Goal: Information Seeking & Learning: Learn about a topic

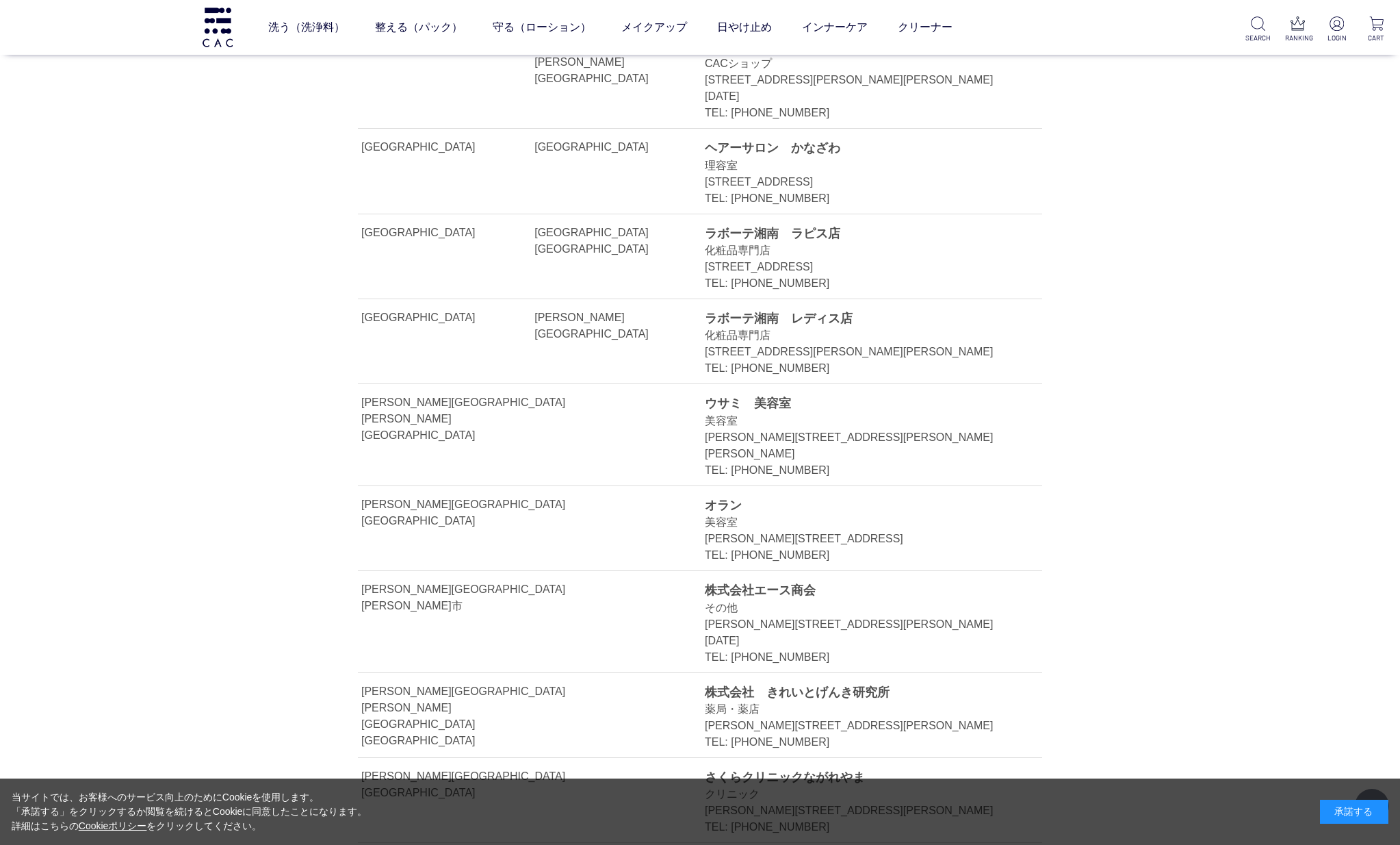
scroll to position [3286, 0]
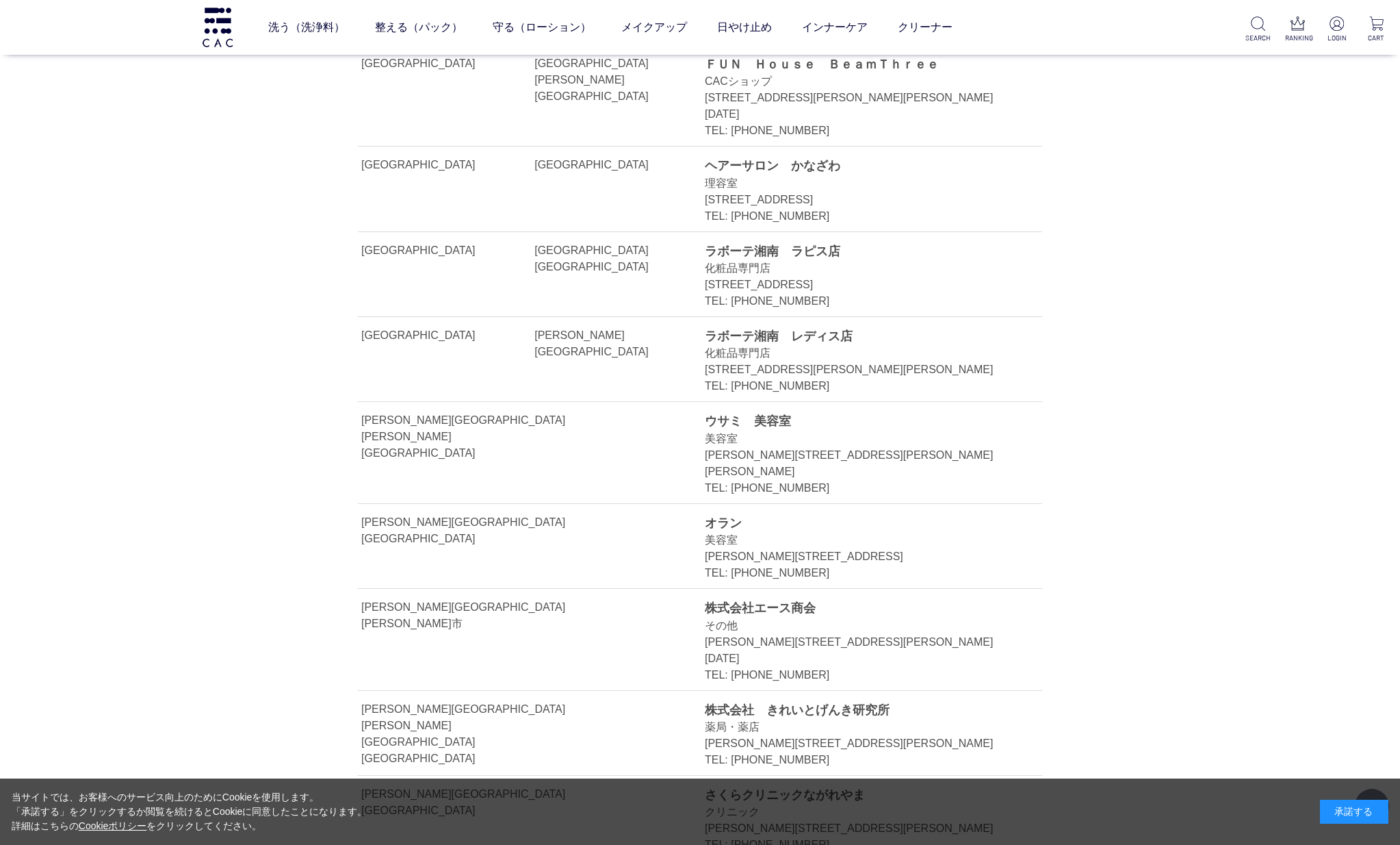
click at [821, 378] on div "TEL: [PHONE_NUMBER]" at bounding box center [858, 386] width 306 height 16
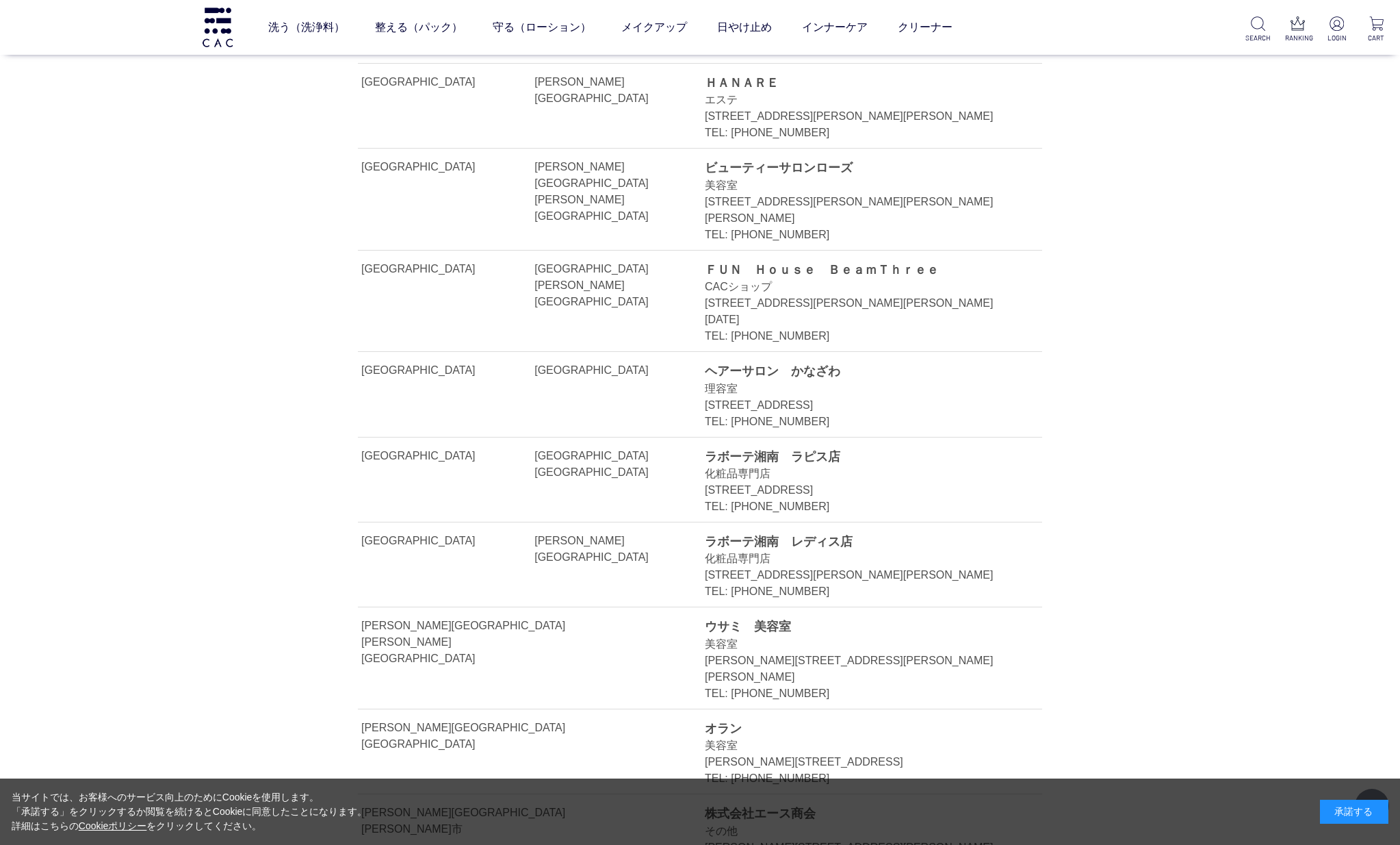
scroll to position [3148, 0]
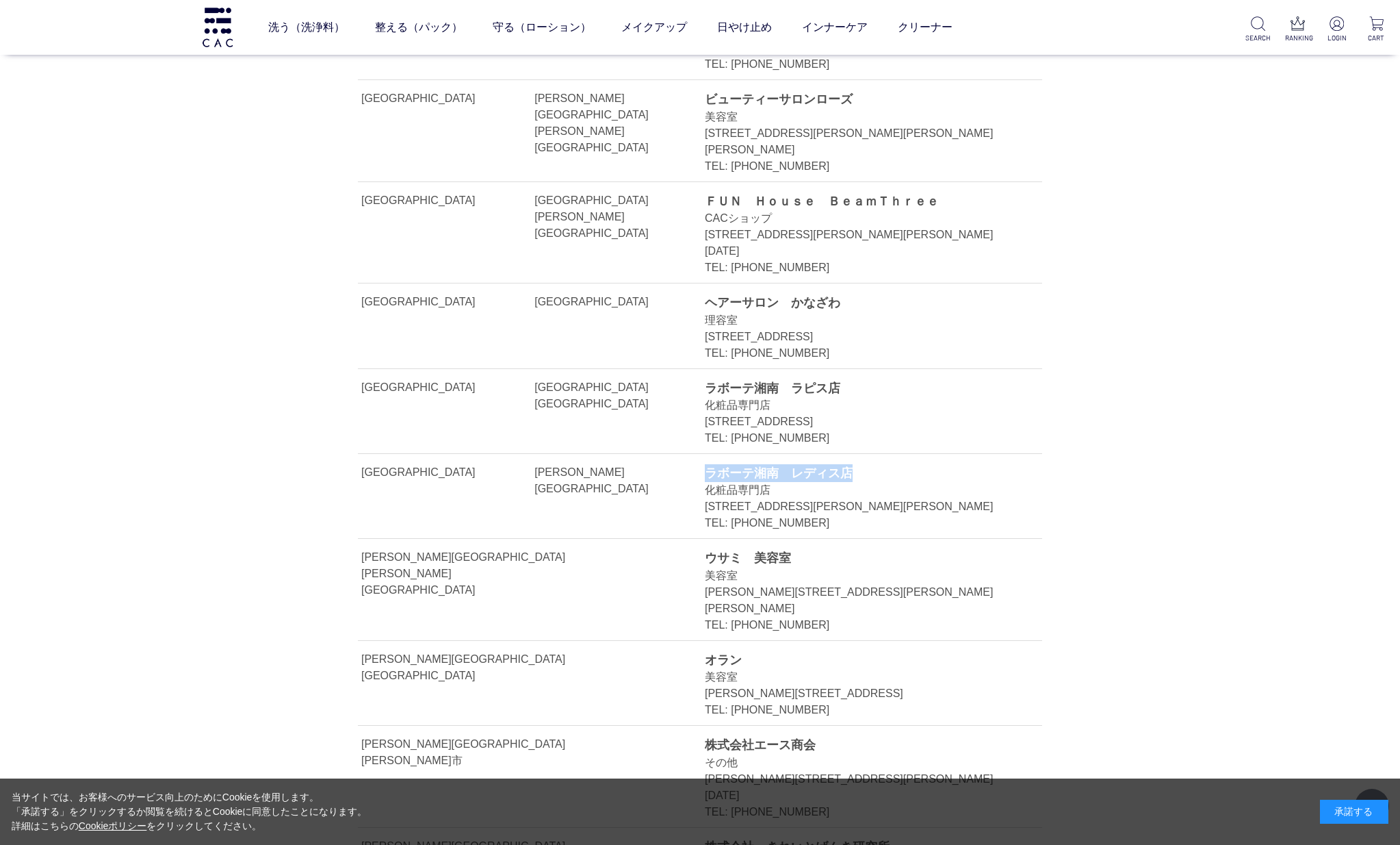
drag, startPoint x: 872, startPoint y: 367, endPoint x: 707, endPoint y: 366, distance: 165.0
click at [707, 464] on div "ラボーテ湘南　レディス店" at bounding box center [858, 472] width 306 height 18
copy div "ラボーテ湘南　レディス店"
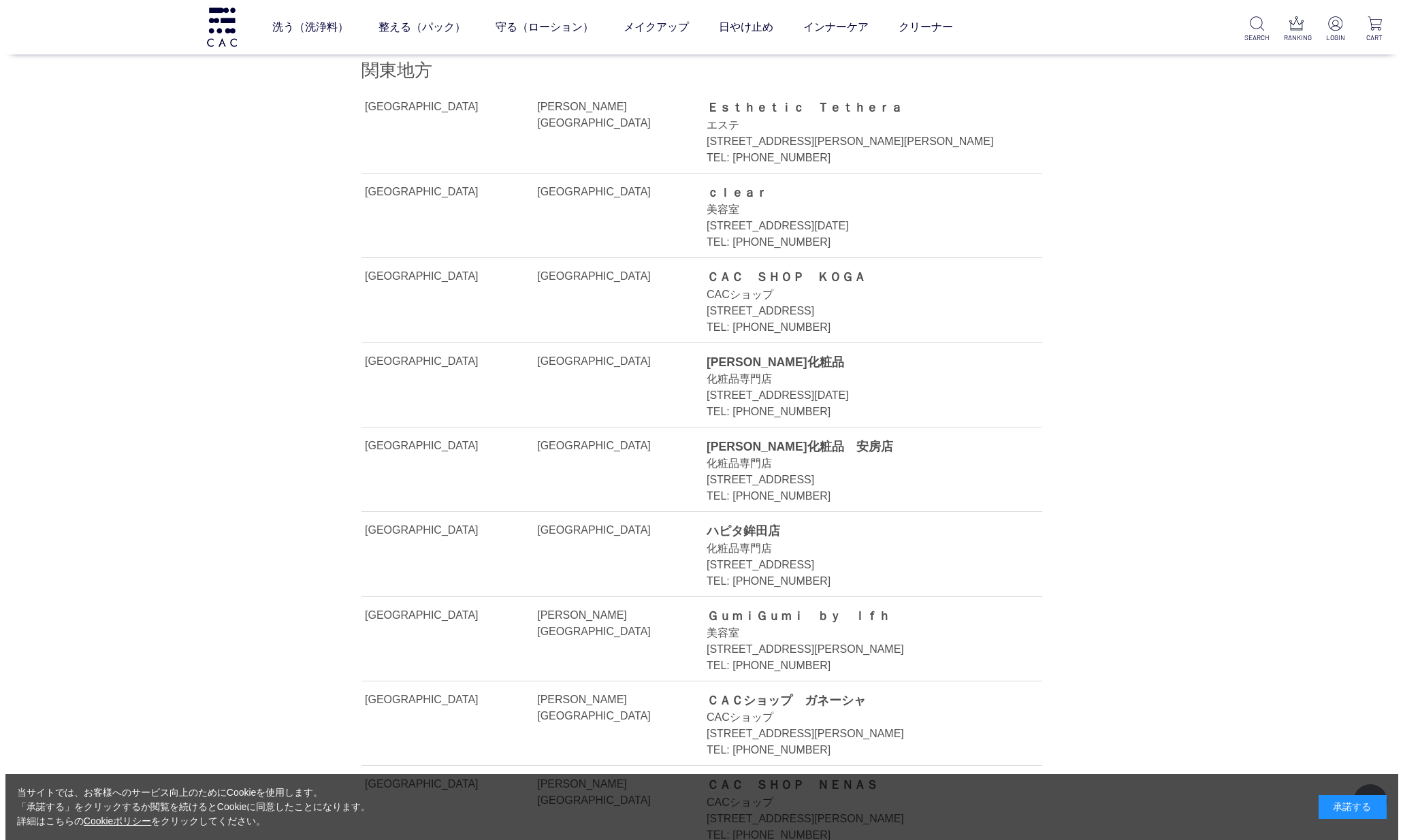
scroll to position [136, 0]
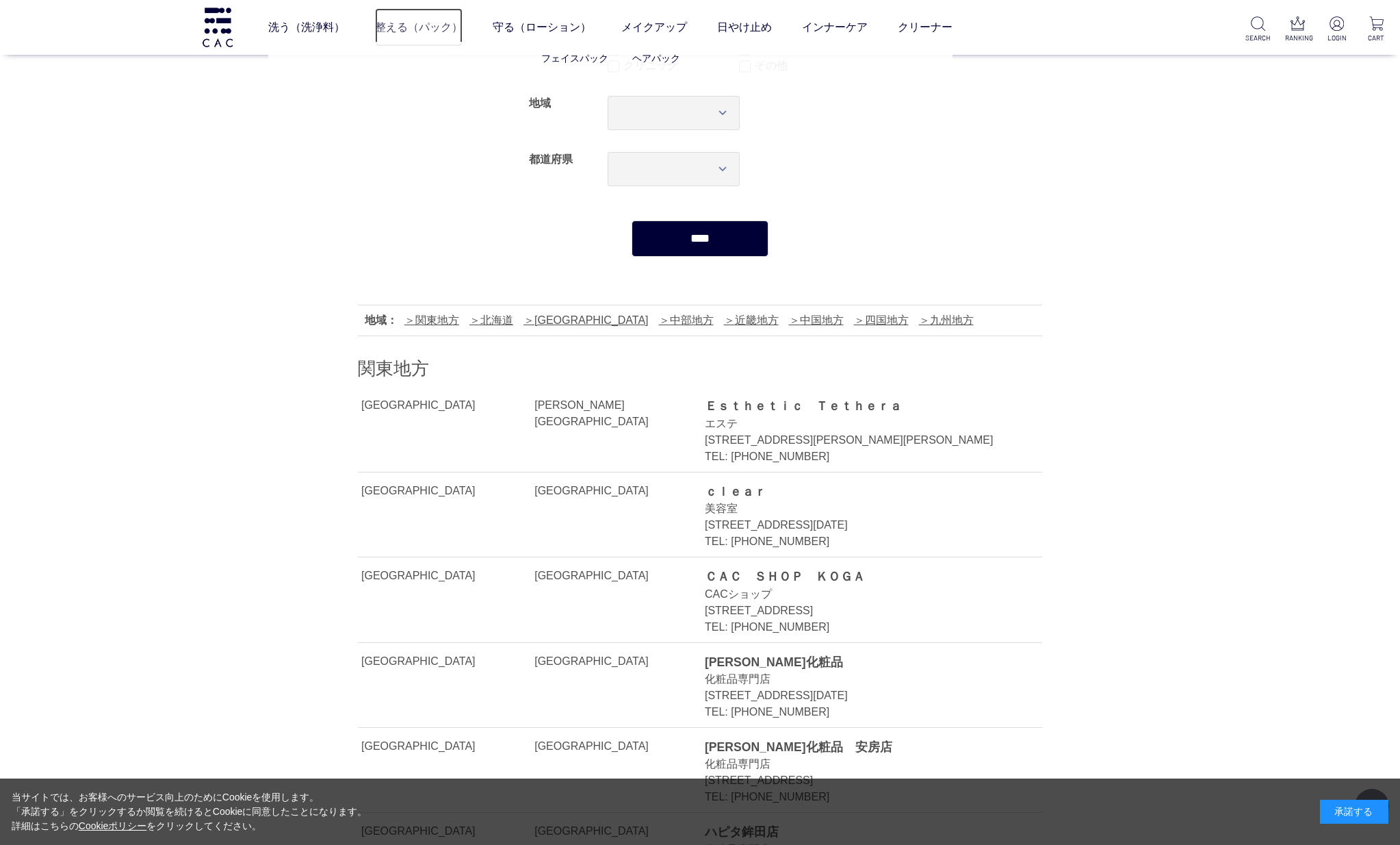
click at [415, 29] on link "整える（パック）" at bounding box center [419, 28] width 88 height 39
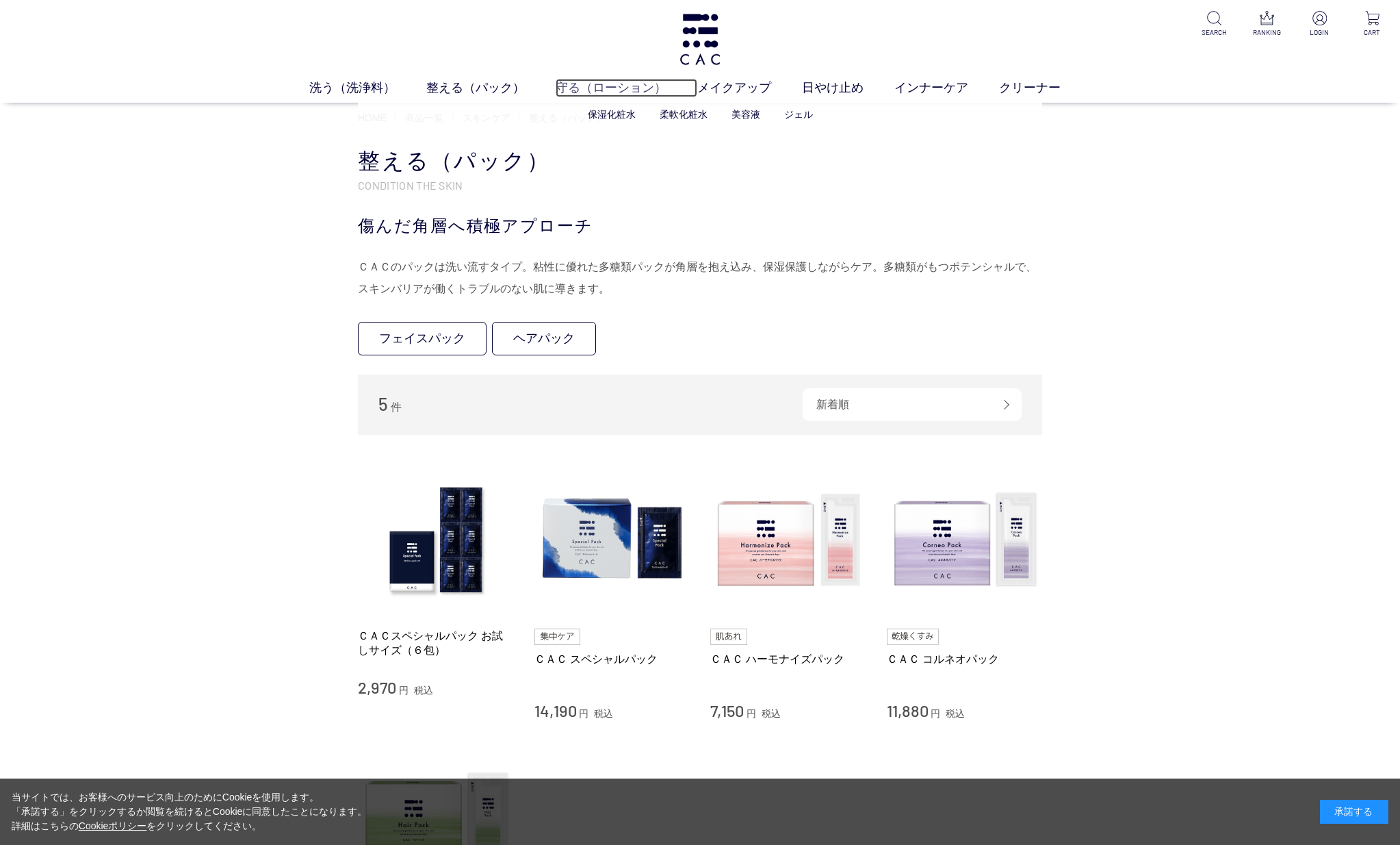
click at [618, 90] on link "守る（ローション）" at bounding box center [626, 88] width 142 height 19
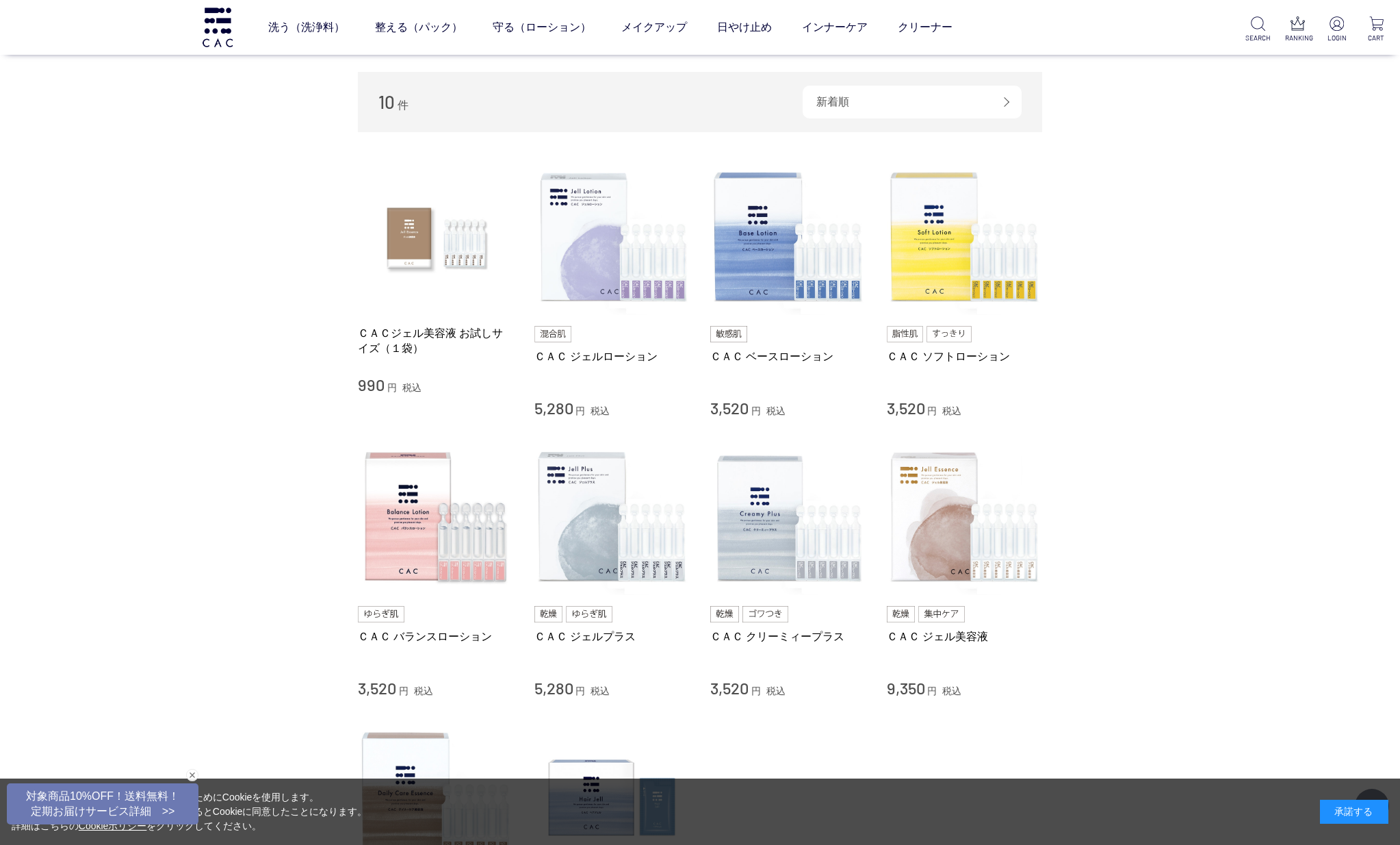
scroll to position [137, 0]
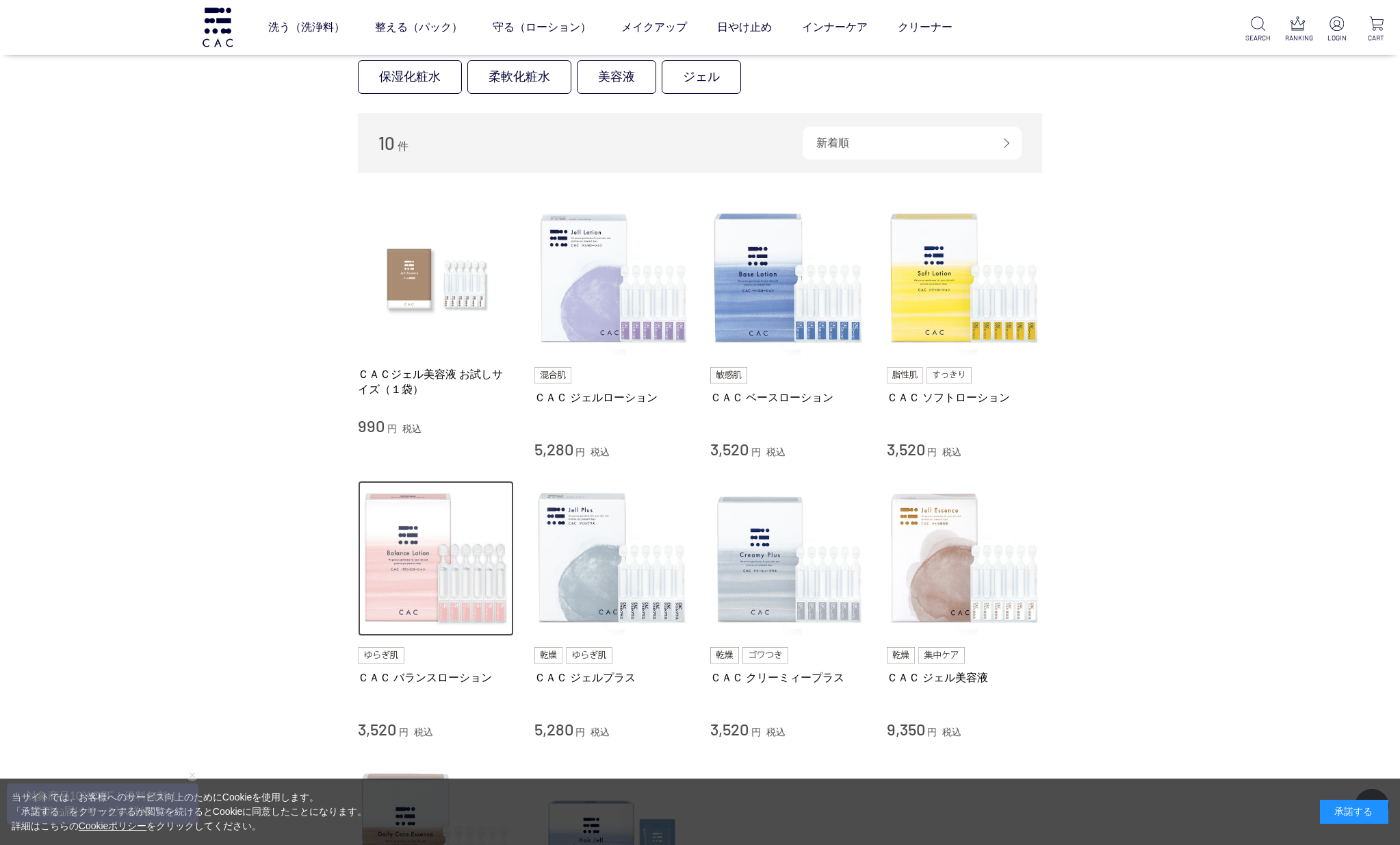
click at [400, 583] on img at bounding box center [436, 559] width 156 height 156
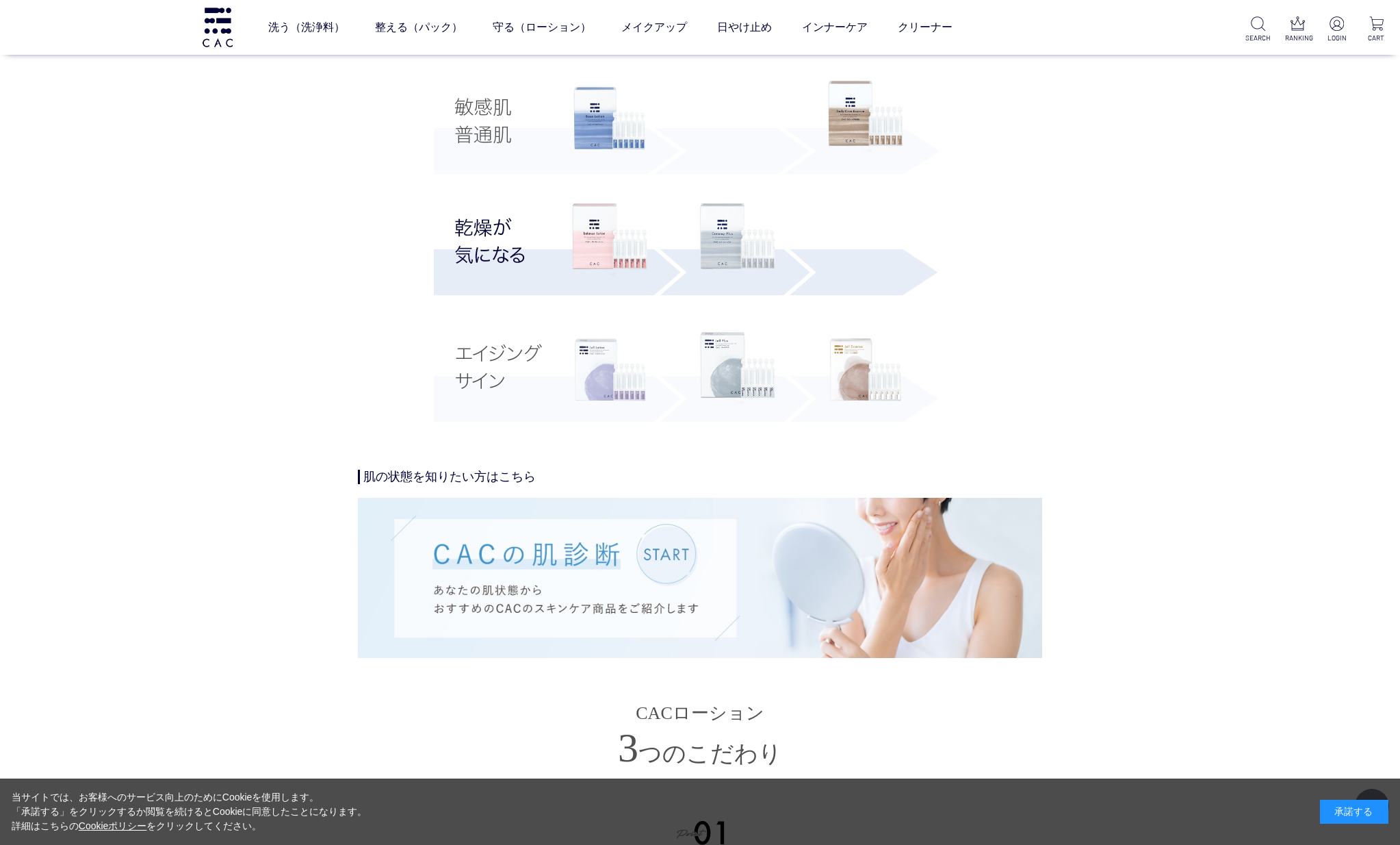
scroll to position [2259, 0]
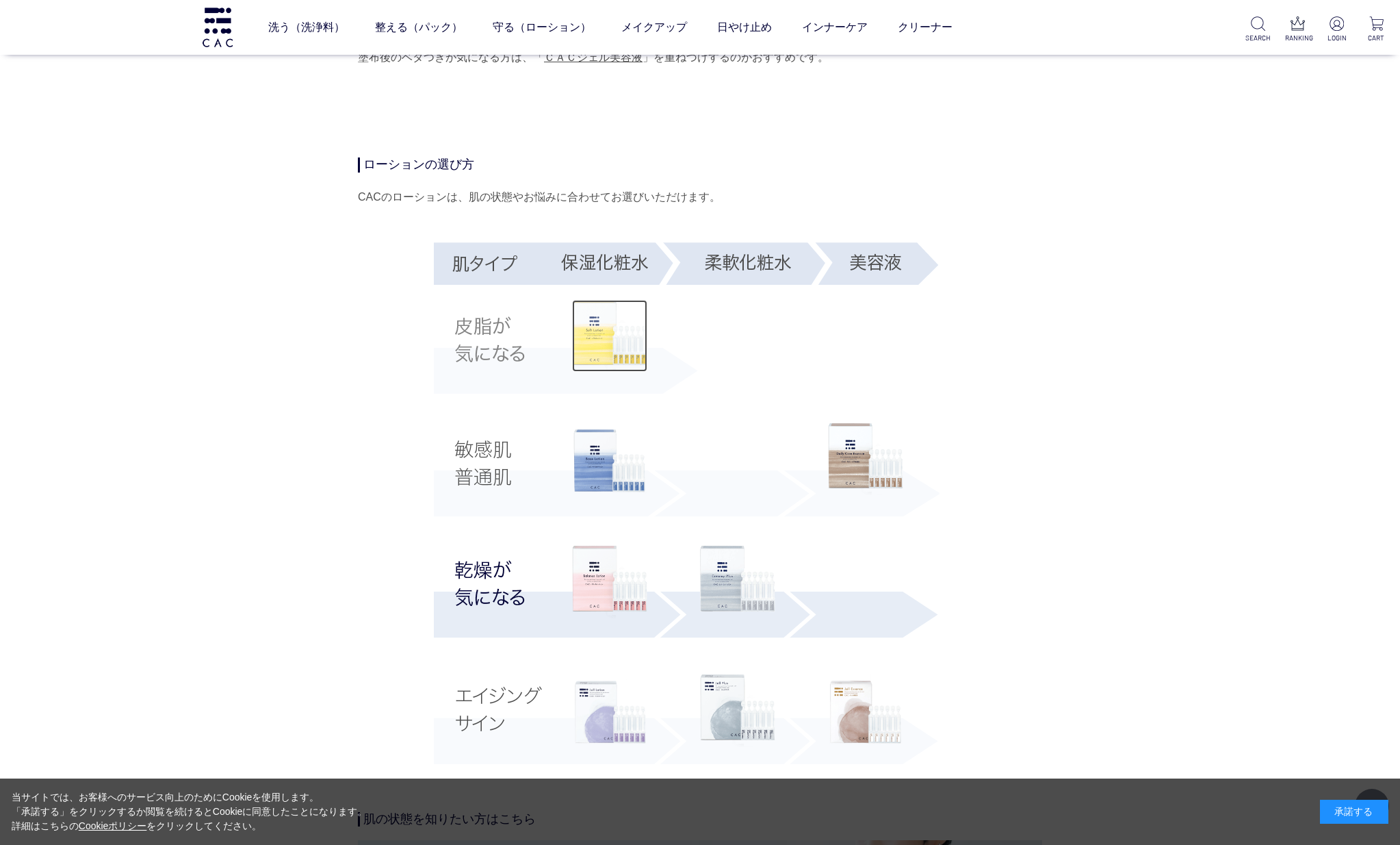
click at [599, 333] on img at bounding box center [610, 336] width 76 height 73
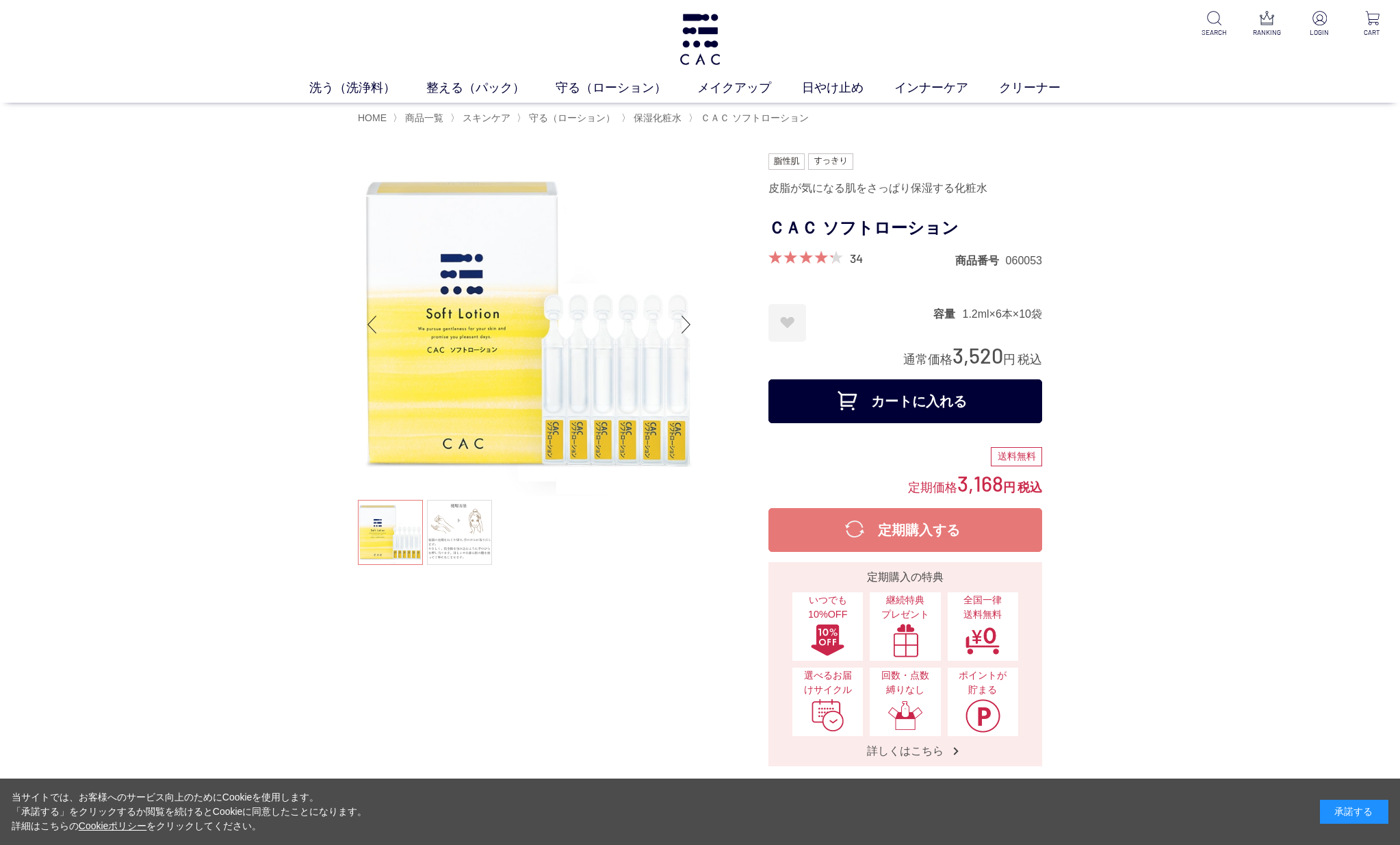
click at [368, 107] on div "HOME 〉 商品一覧 〉 スキンケア 〉 守る（ローション） 〉 保湿化粧水 〉 ＣＡＣ ソフトローション" at bounding box center [700, 117] width 684 height 30
click at [369, 115] on span "HOME" at bounding box center [372, 117] width 29 height 11
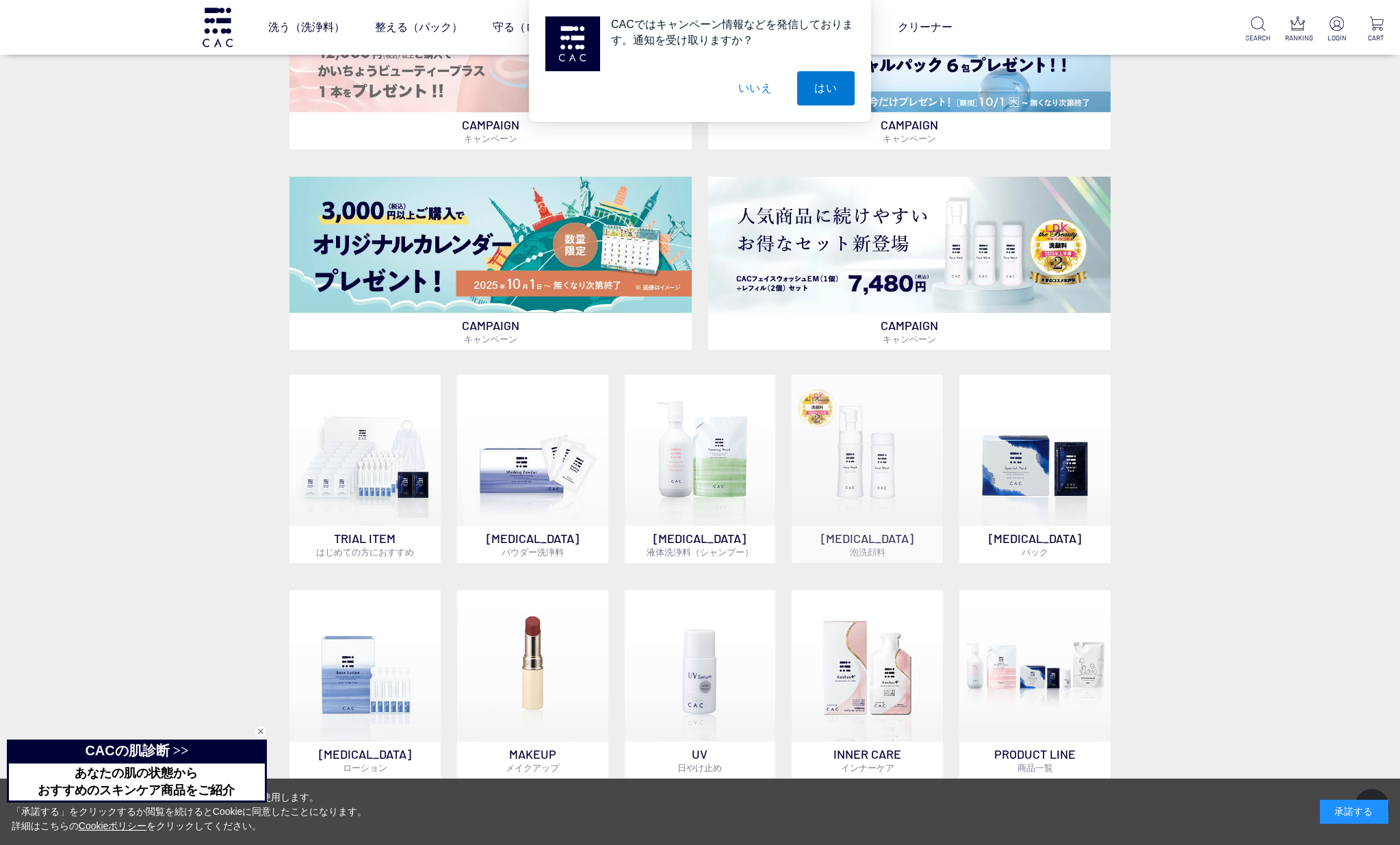
scroll to position [958, 0]
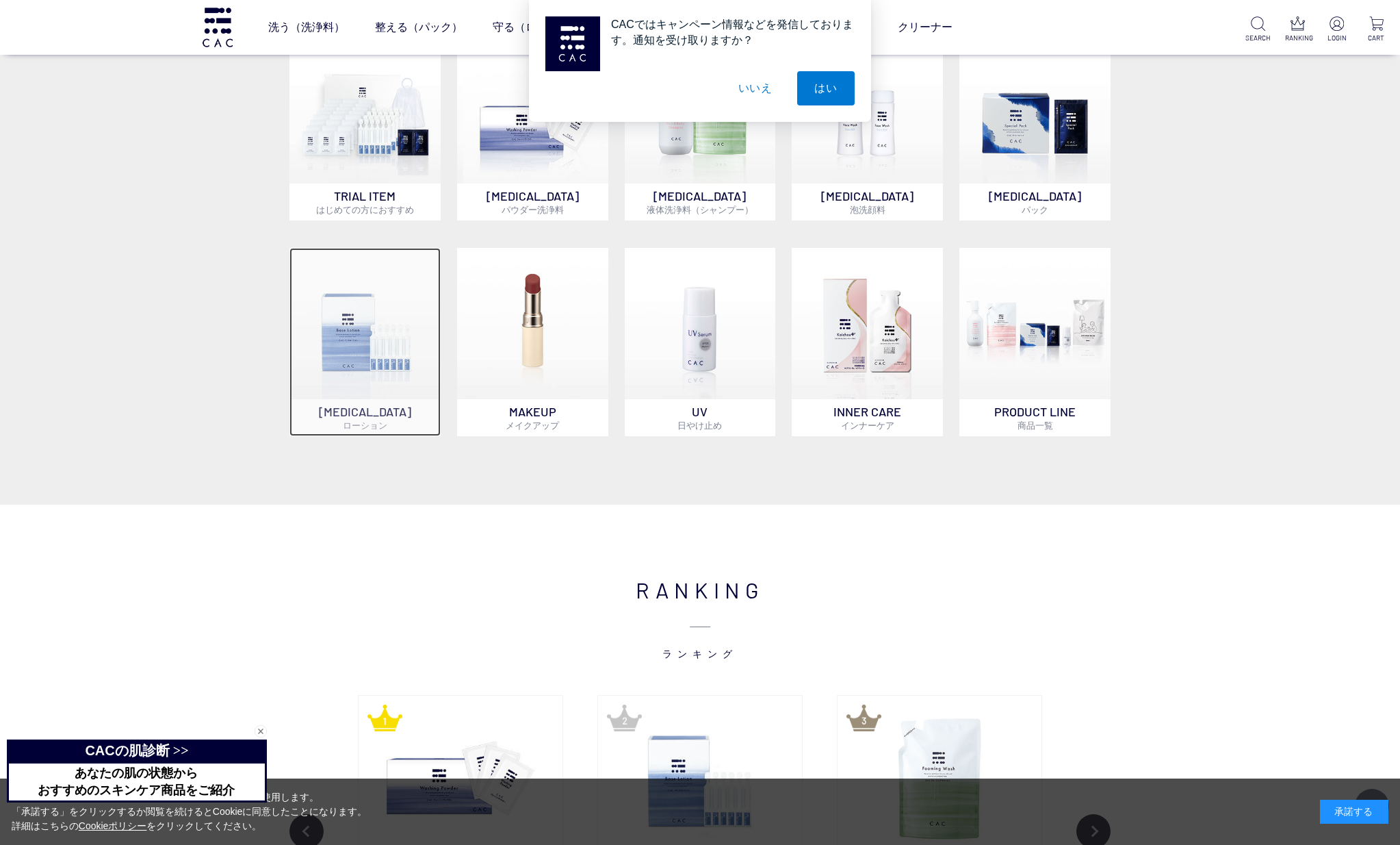
click at [352, 349] on img at bounding box center [365, 323] width 151 height 151
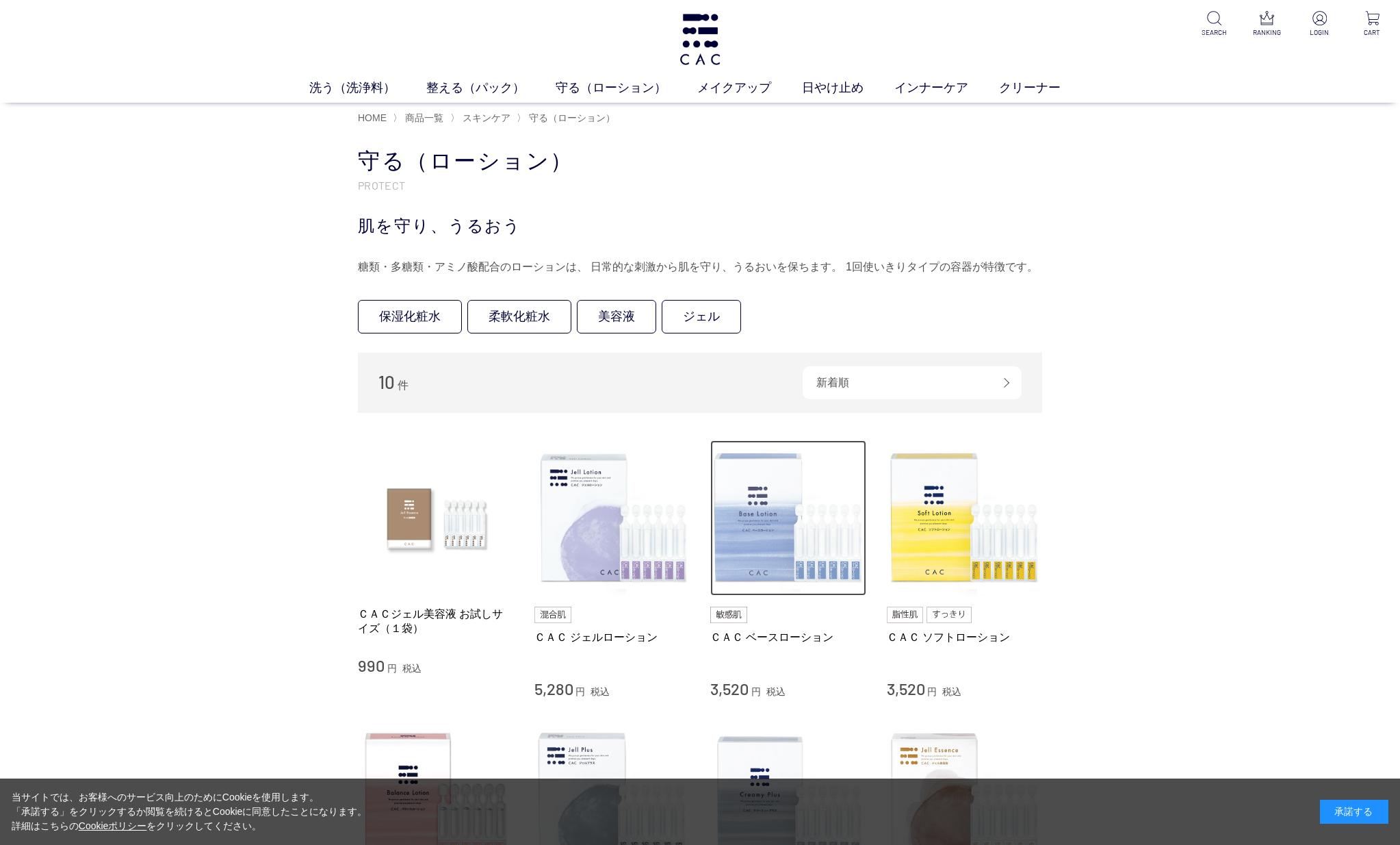
click at [740, 529] on img at bounding box center [788, 518] width 156 height 156
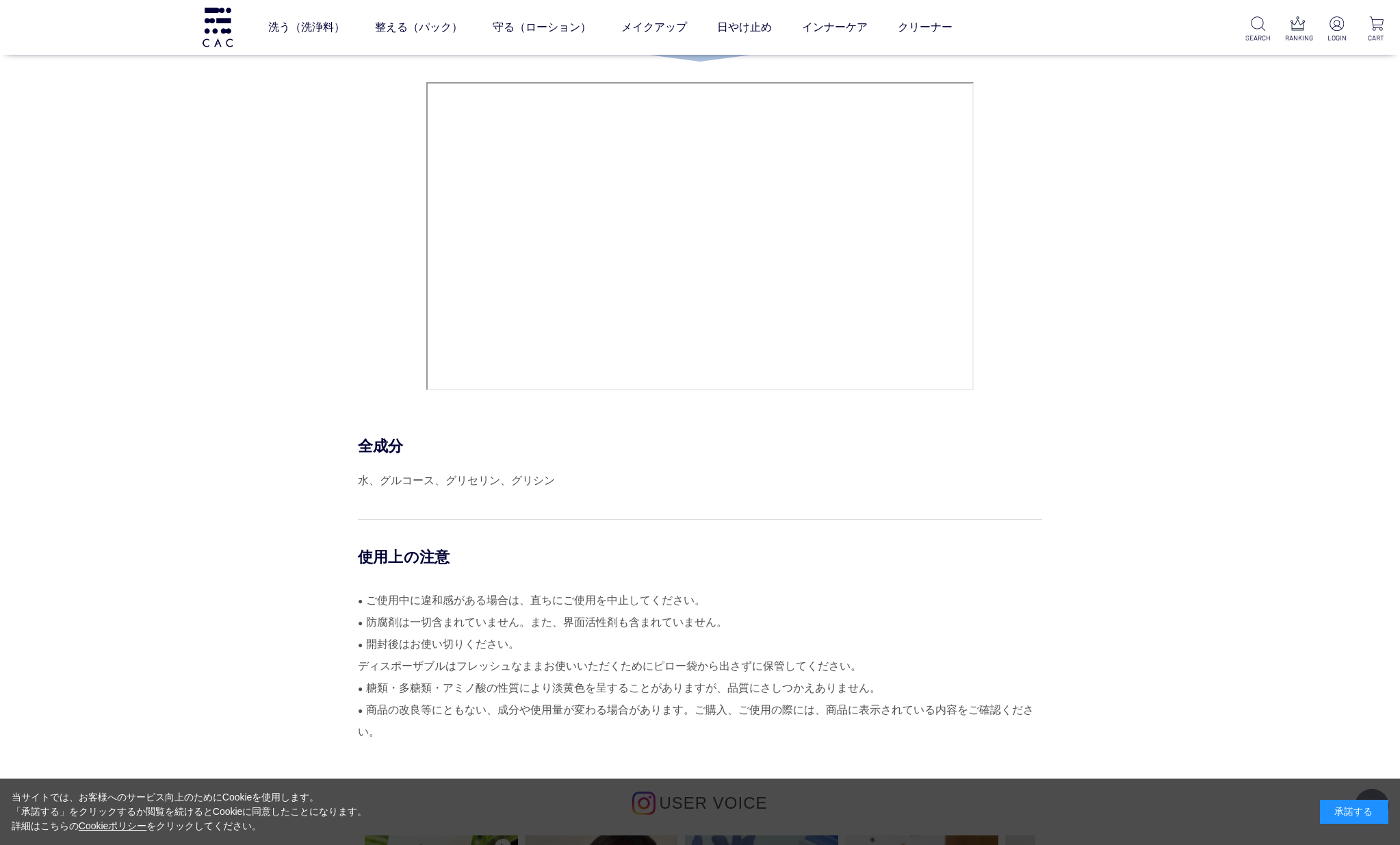
scroll to position [6160, 0]
